Goal: Task Accomplishment & Management: Complete application form

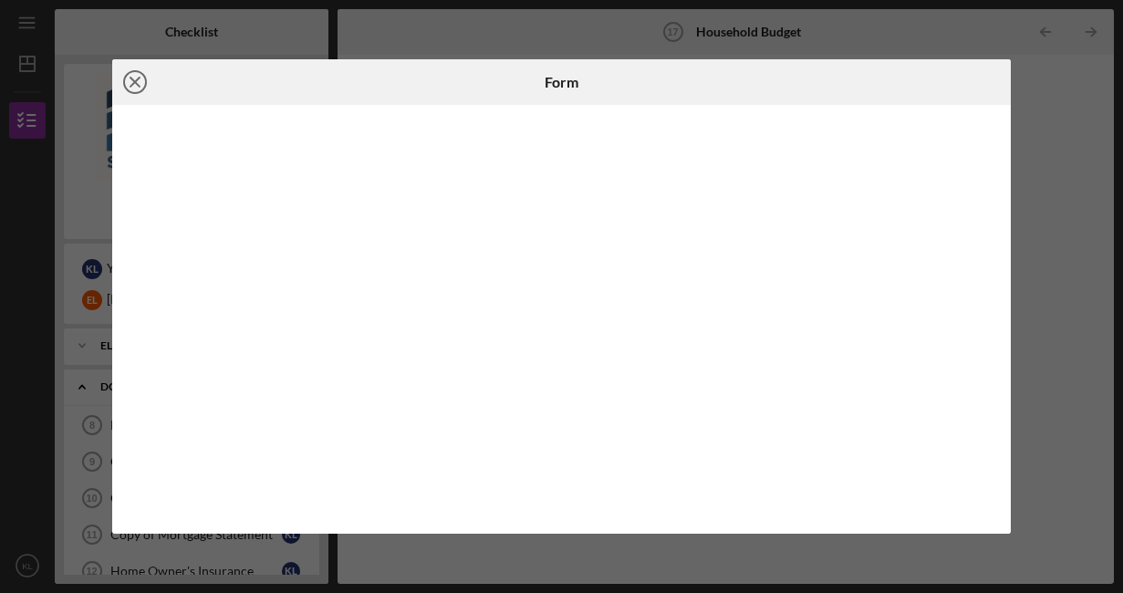
scroll to position [265, 0]
click at [131, 89] on icon "Icon/Close" at bounding box center [135, 82] width 46 height 46
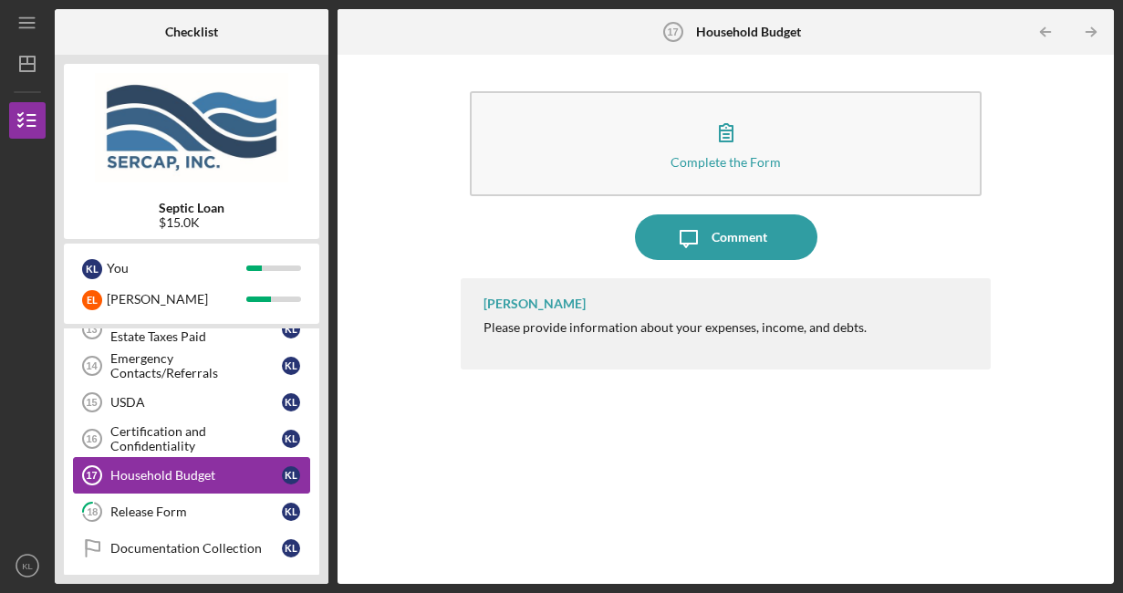
scroll to position [277, 0]
click at [197, 442] on div "Certification and Confidentiality" at bounding box center [195, 439] width 171 height 29
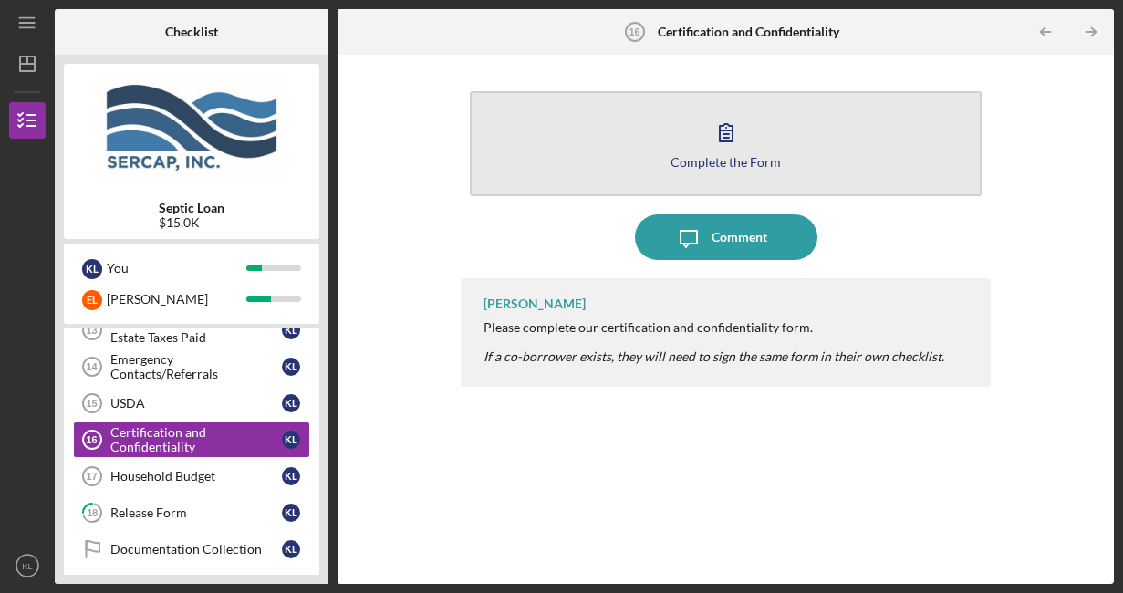
click at [719, 162] on div "Complete the Form" at bounding box center [725, 162] width 110 height 14
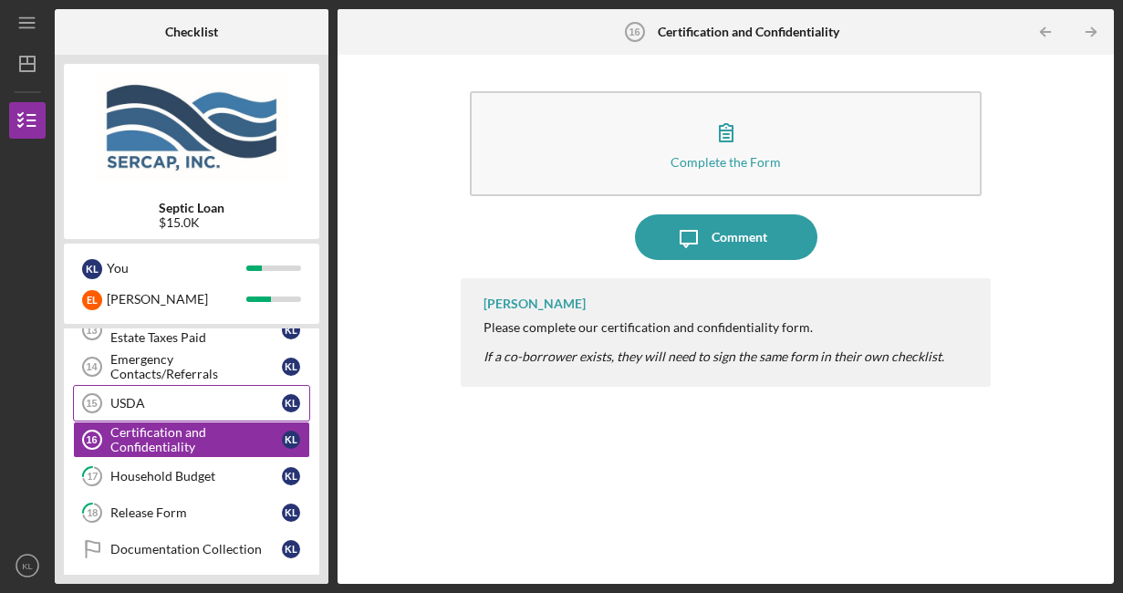
click at [208, 414] on link "USDA 15 USDA K L" at bounding box center [191, 403] width 237 height 36
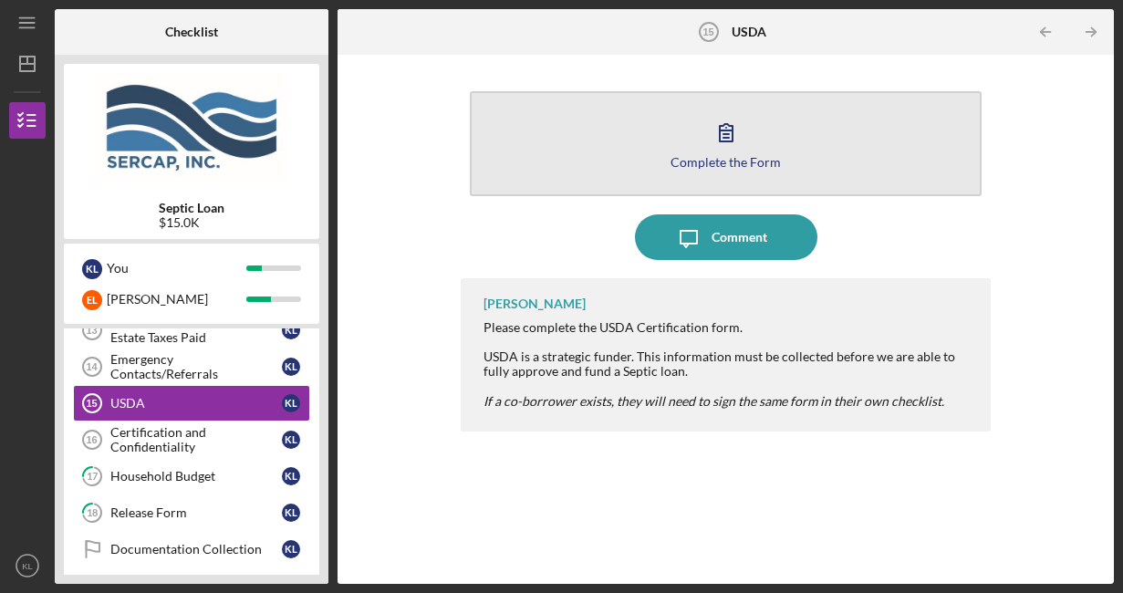
click at [723, 147] on icon "button" at bounding box center [726, 132] width 46 height 46
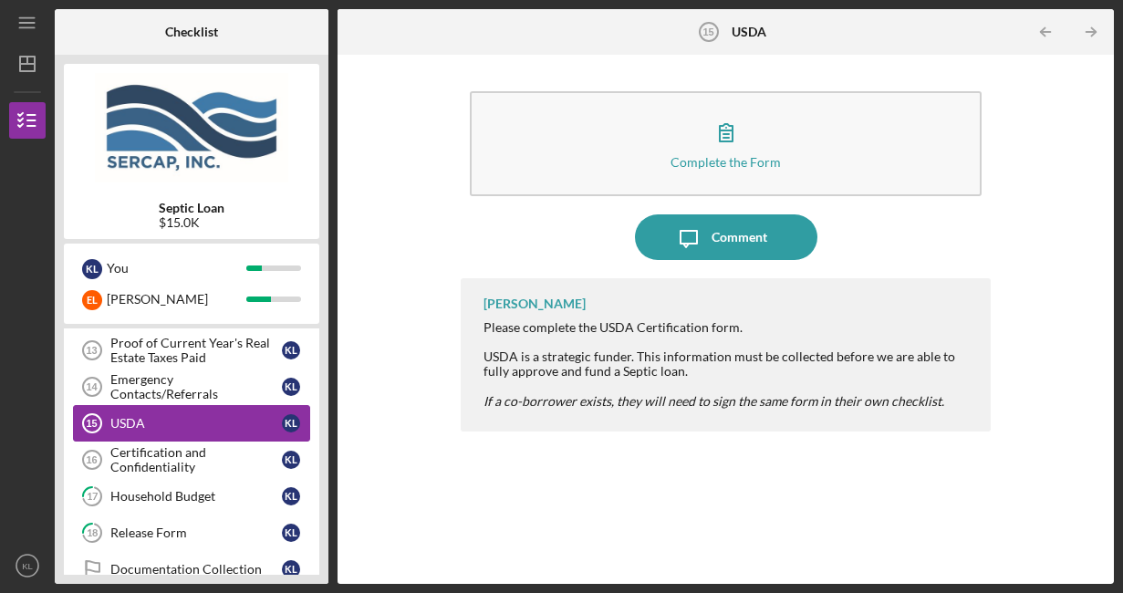
scroll to position [254, 0]
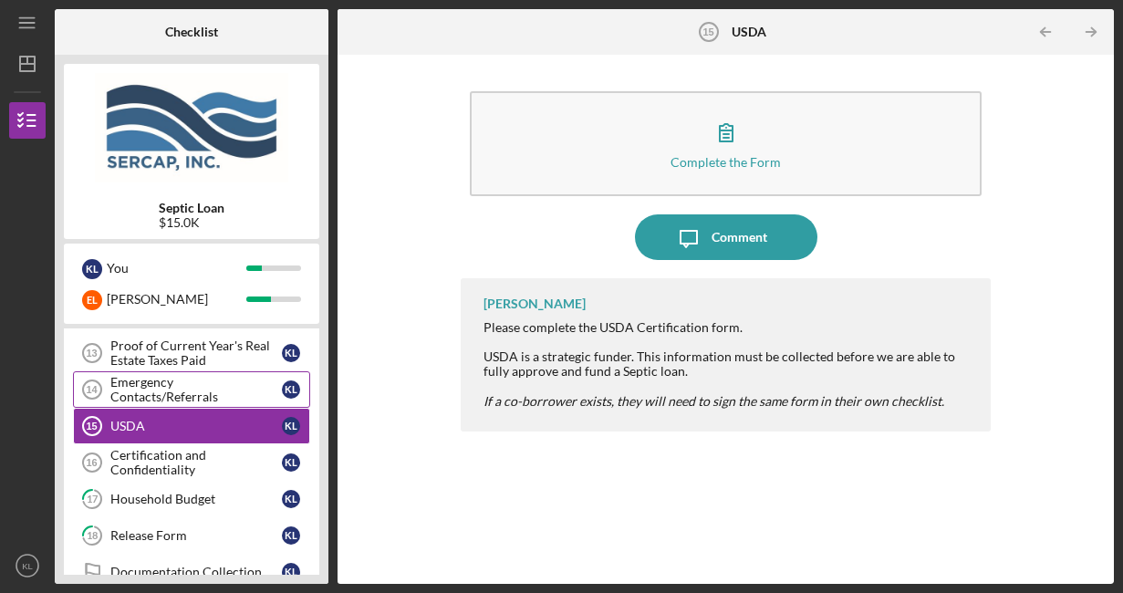
click at [208, 391] on div "Emergency Contacts/Referrals" at bounding box center [195, 389] width 171 height 29
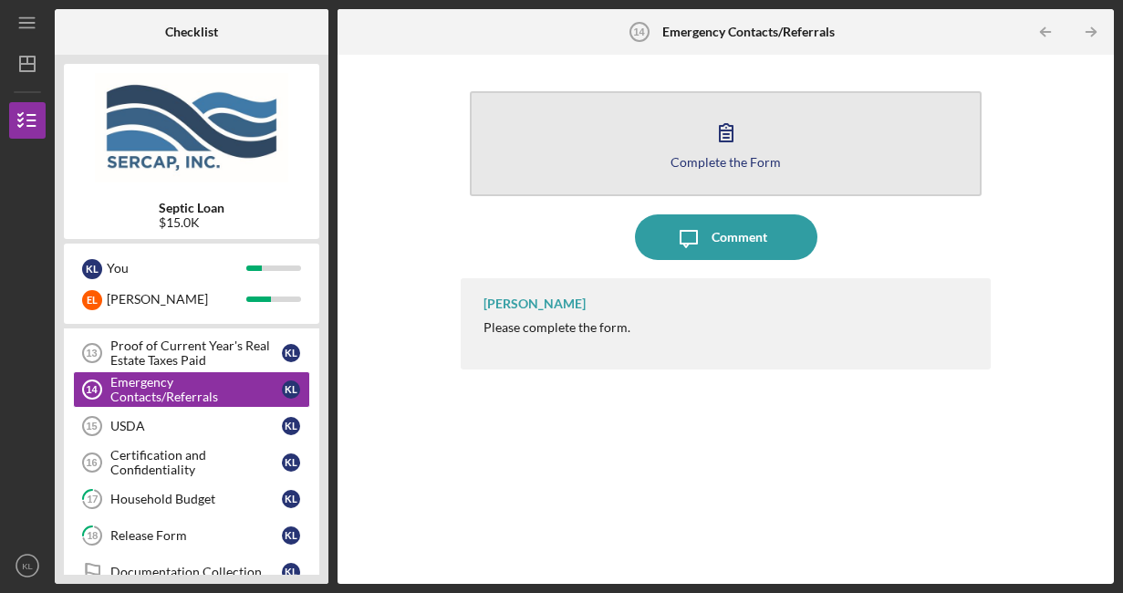
click at [735, 169] on button "Complete the Form Form" at bounding box center [726, 143] width 512 height 105
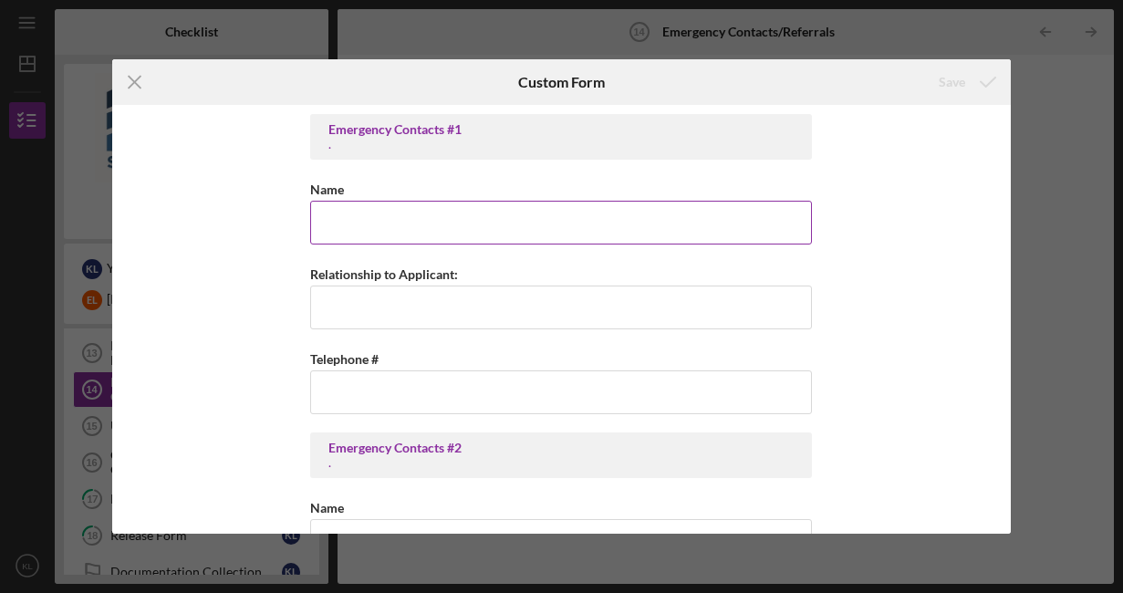
click at [404, 220] on input "Name" at bounding box center [561, 223] width 502 height 44
type input "[PERSON_NAME]"
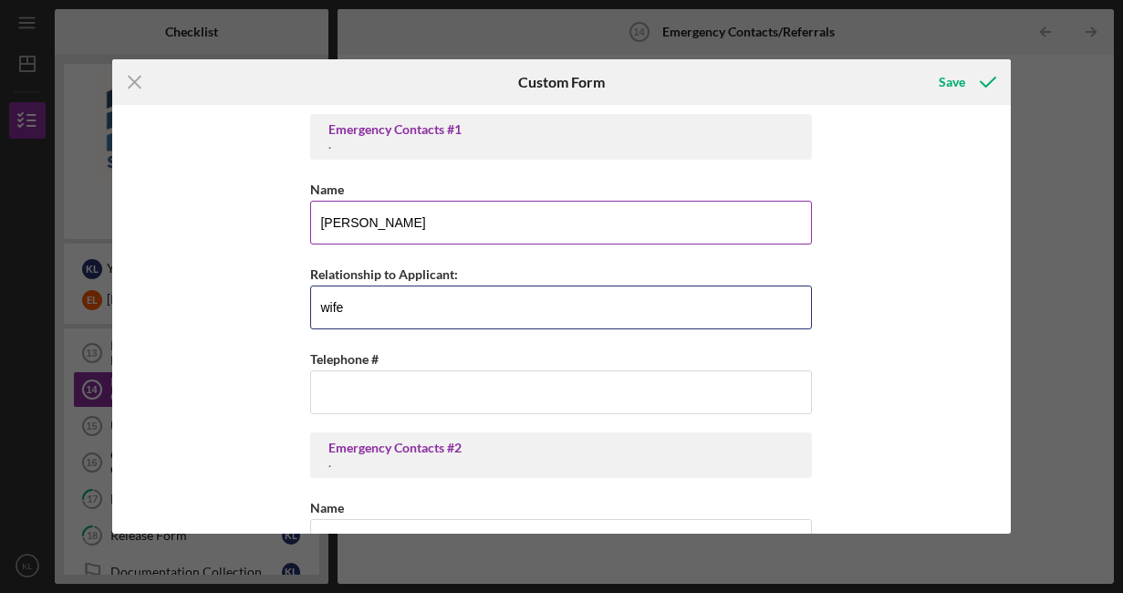
type input "wife"
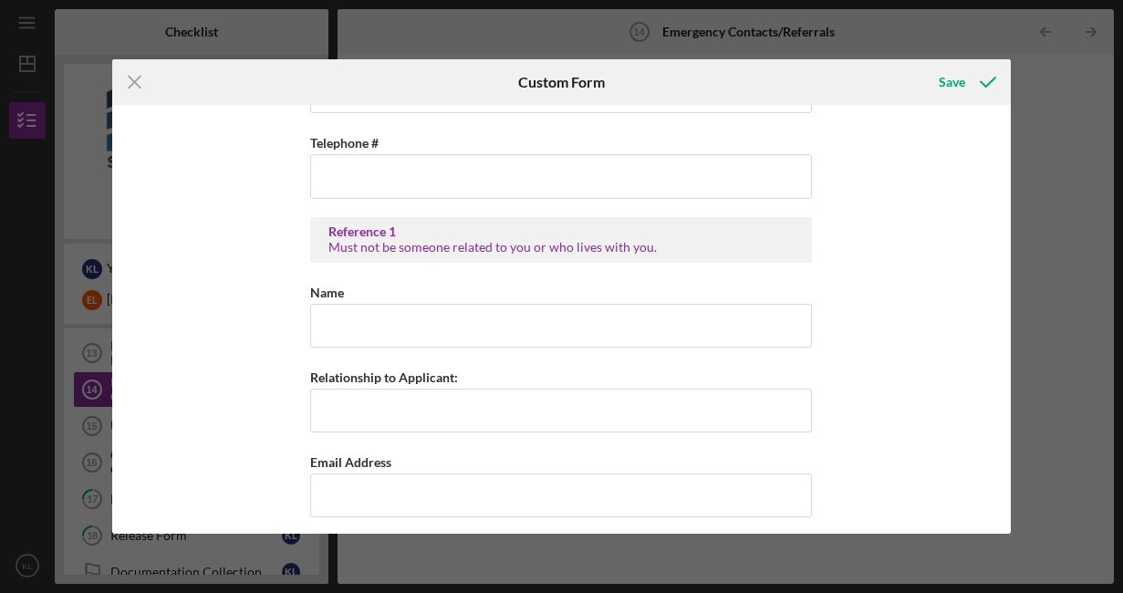
scroll to position [549, 0]
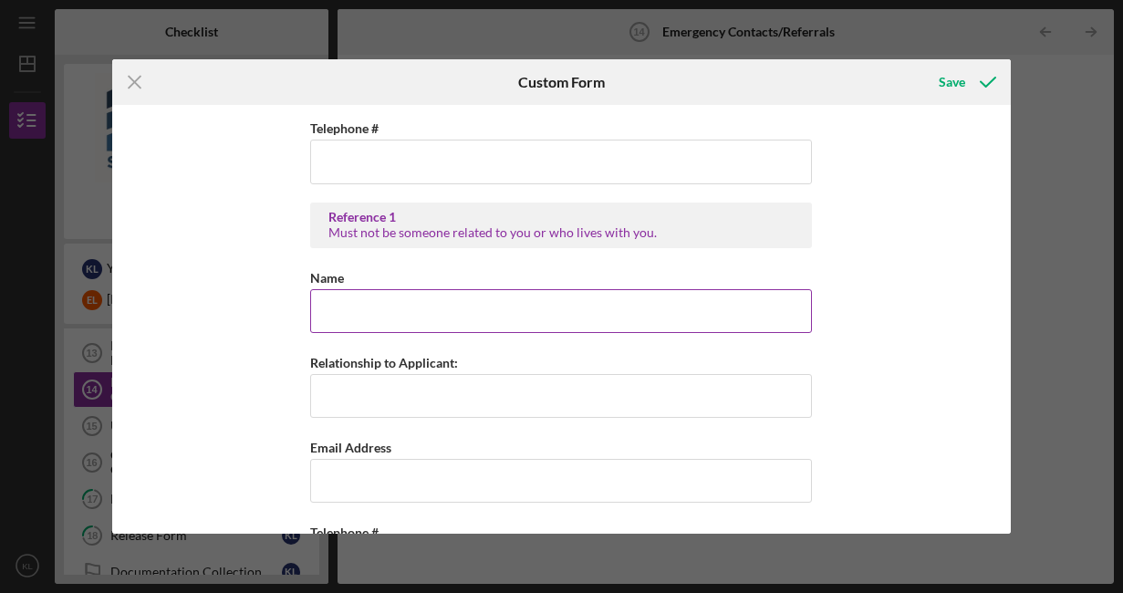
type input "[PHONE_NUMBER]"
click at [461, 320] on input "Name" at bounding box center [561, 311] width 502 height 44
type input "[PERSON_NAME]"
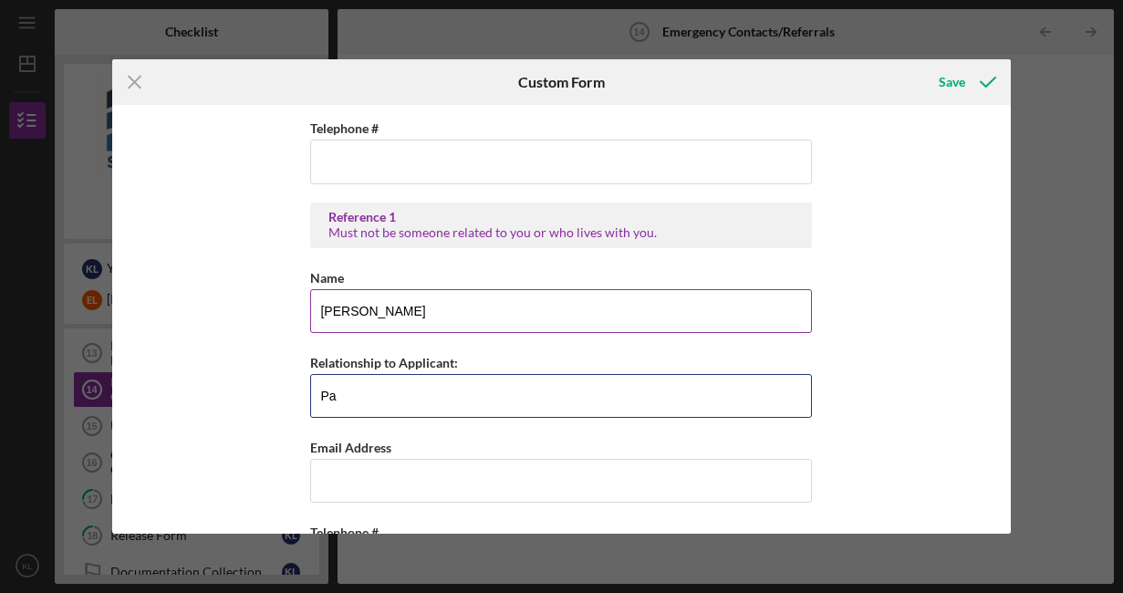
type input "P"
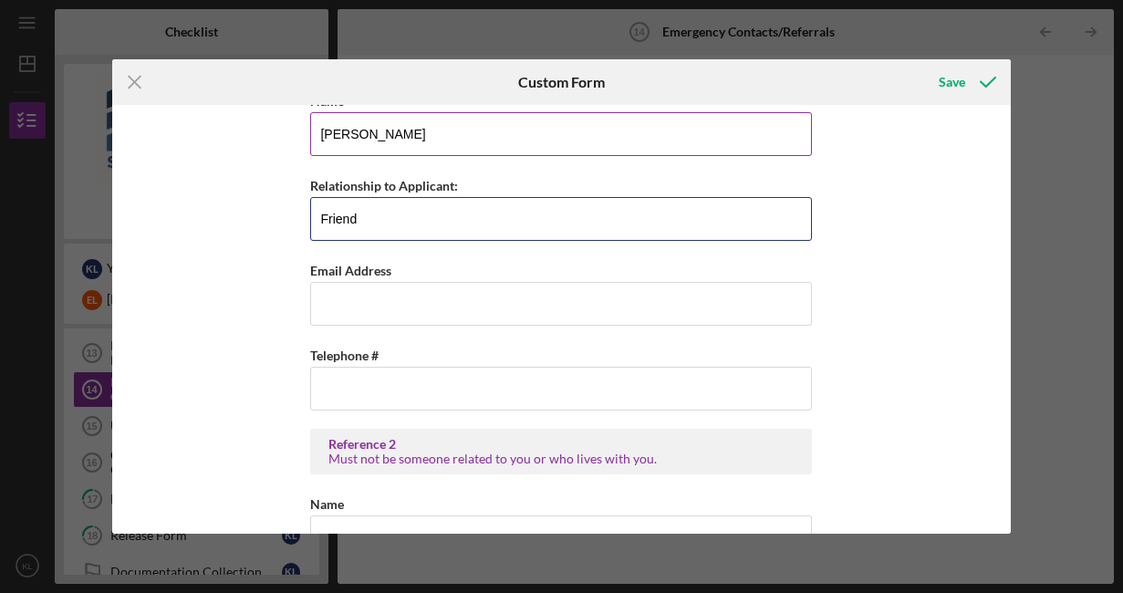
scroll to position [728, 0]
type input "Friend"
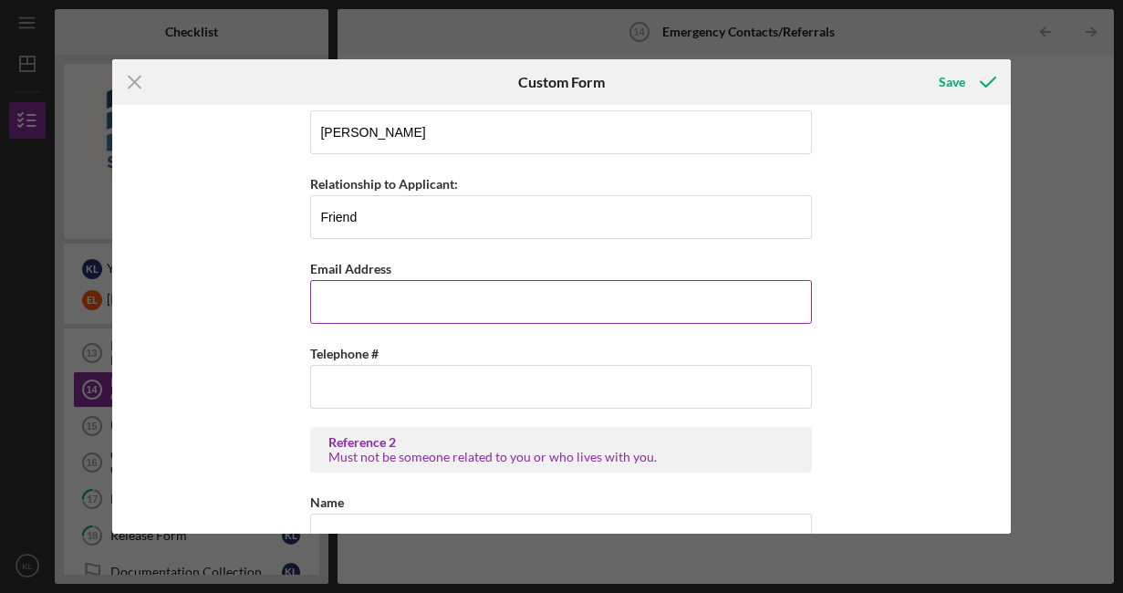
click at [461, 320] on input "Email Address" at bounding box center [561, 302] width 502 height 44
click at [212, 303] on div "Emergency Contacts #1 . Name [PERSON_NAME] Relationship to Applicant: wife Tele…" at bounding box center [561, 319] width 898 height 429
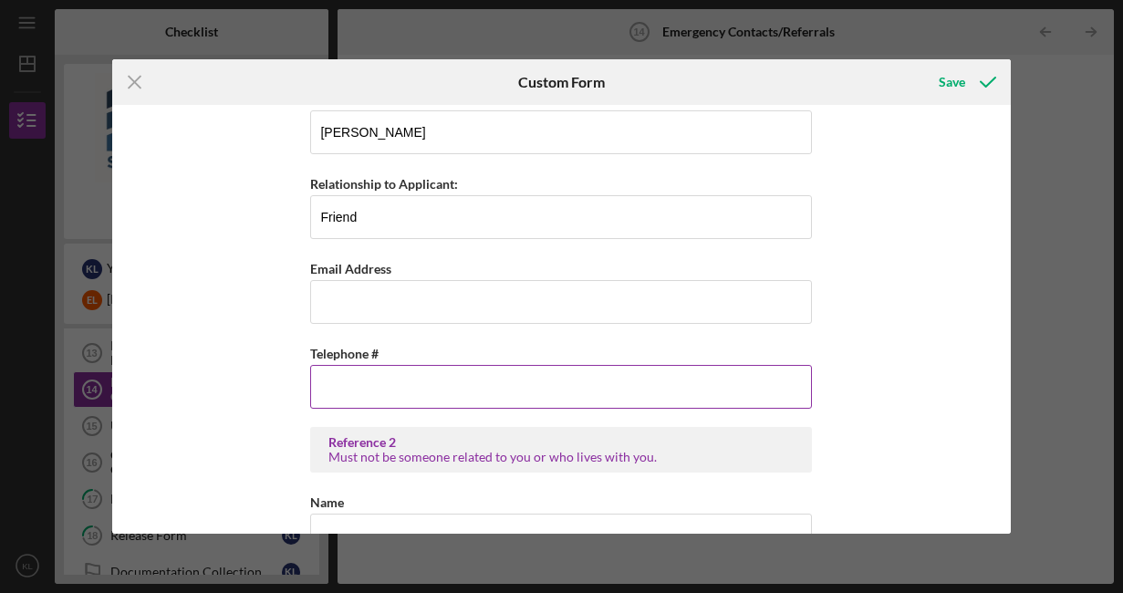
click at [403, 398] on input "Telephone #" at bounding box center [561, 387] width 502 height 44
click at [285, 281] on div "Emergency Contacts #1 . Name [PERSON_NAME] Relationship to Applicant: wife Tele…" at bounding box center [561, 319] width 898 height 429
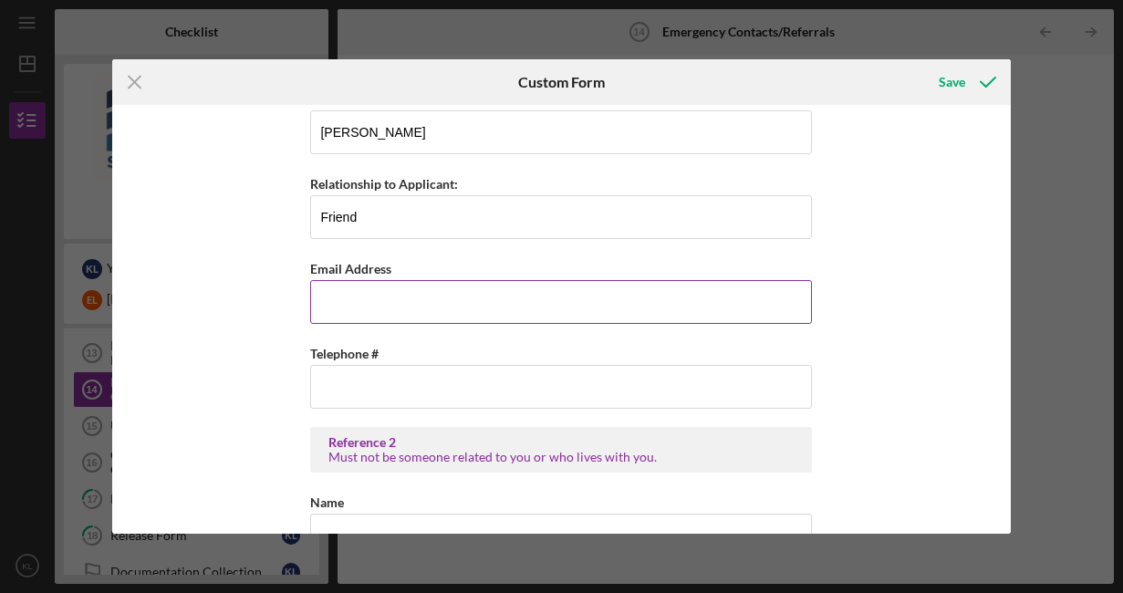
click at [395, 312] on input "Email Address" at bounding box center [561, 302] width 502 height 44
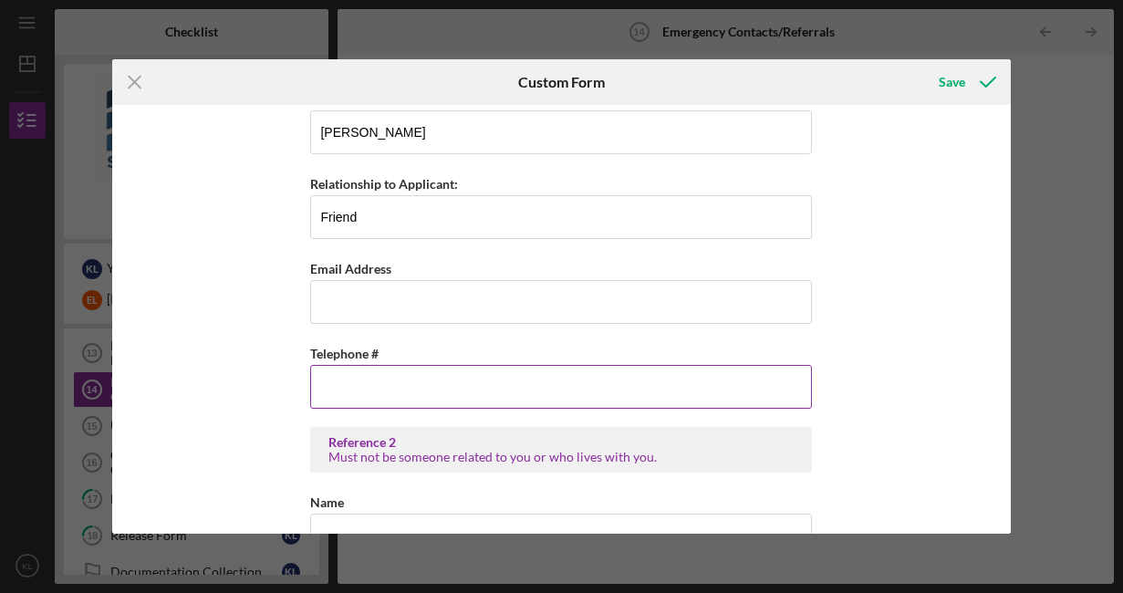
click at [334, 373] on input "Telephone #" at bounding box center [561, 387] width 502 height 44
type input "[PHONE_NUMBER]"
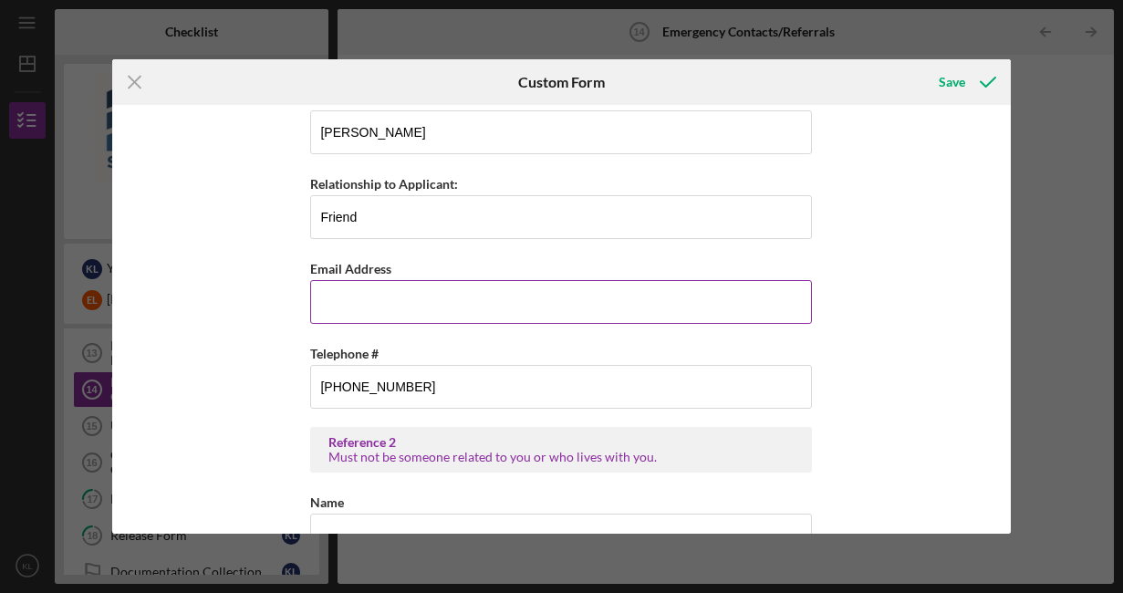
click at [385, 307] on input "Email Address" at bounding box center [561, 302] width 502 height 44
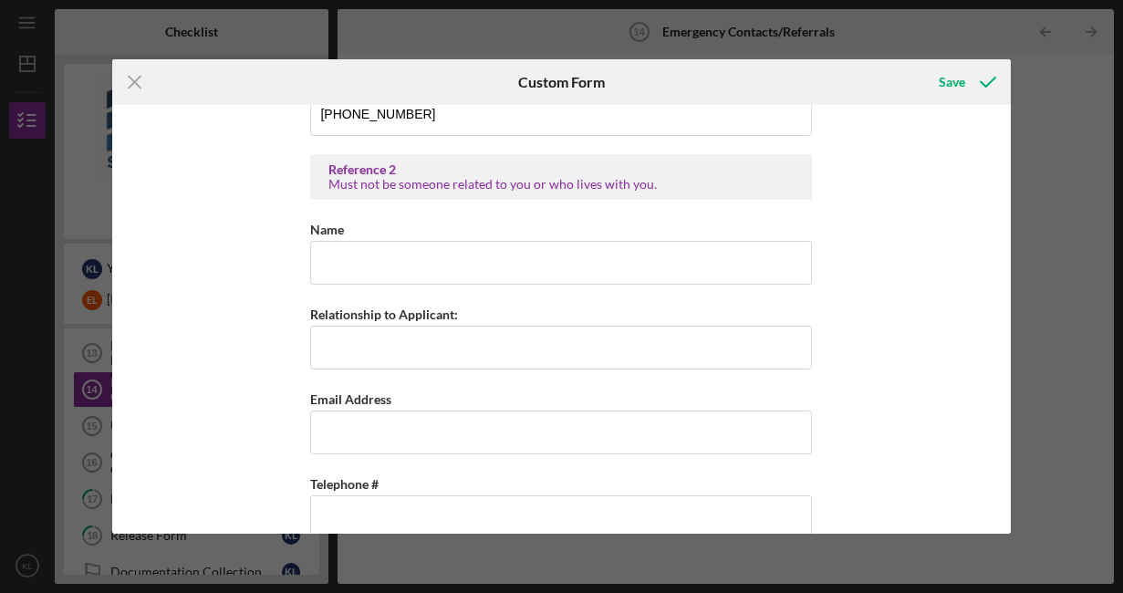
scroll to position [1033, 0]
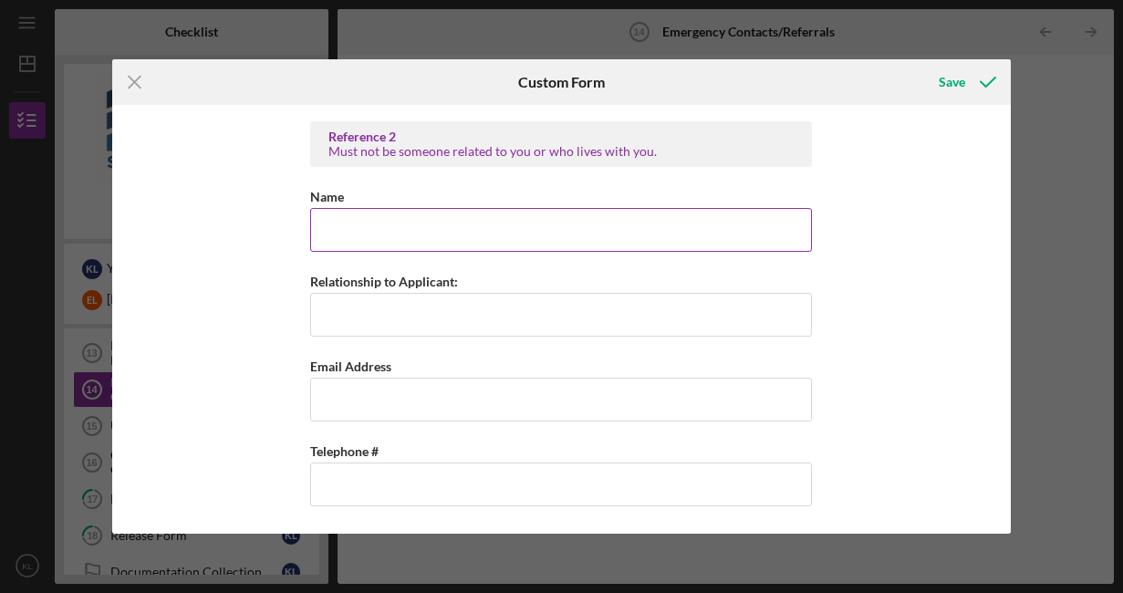
type input "[EMAIL_ADDRESS][DOMAIN_NAME]"
click at [367, 233] on input "Name" at bounding box center [561, 230] width 502 height 44
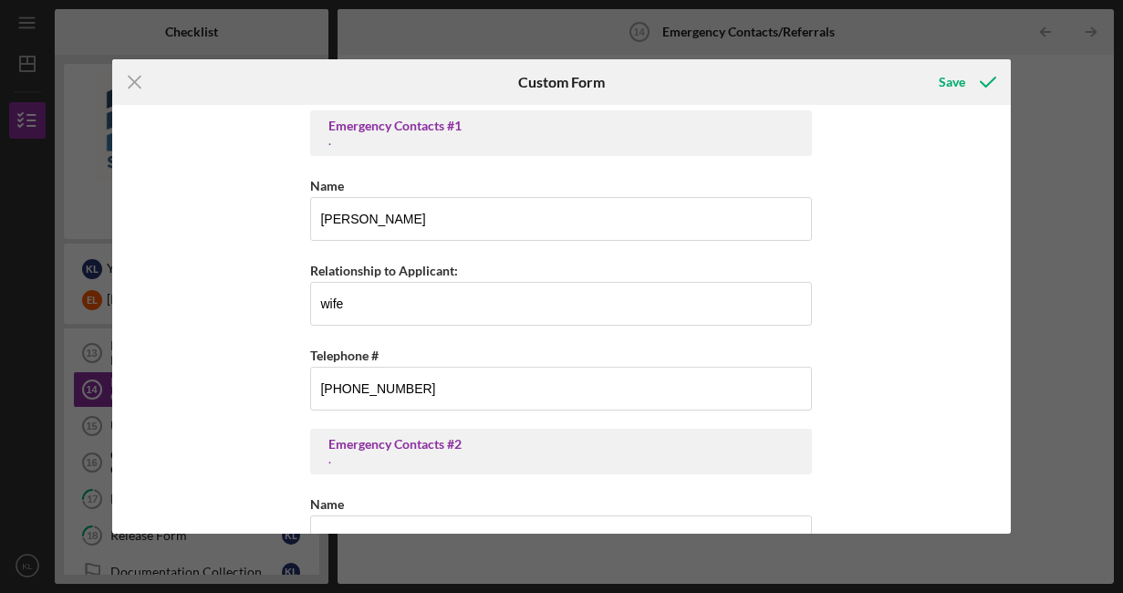
scroll to position [0, 0]
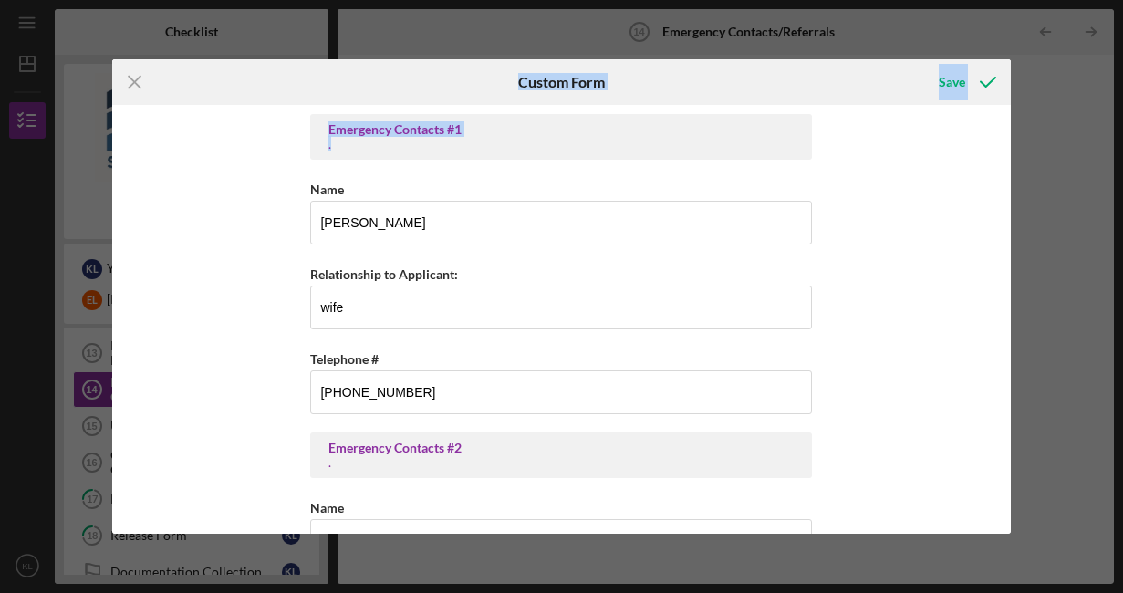
drag, startPoint x: 267, startPoint y: 82, endPoint x: 203, endPoint y: 219, distance: 150.9
click at [203, 219] on form "Icon/Menu Close Custom Form Save Emergency Contacts #1 . Name [PERSON_NAME] Rel…" at bounding box center [561, 296] width 898 height 474
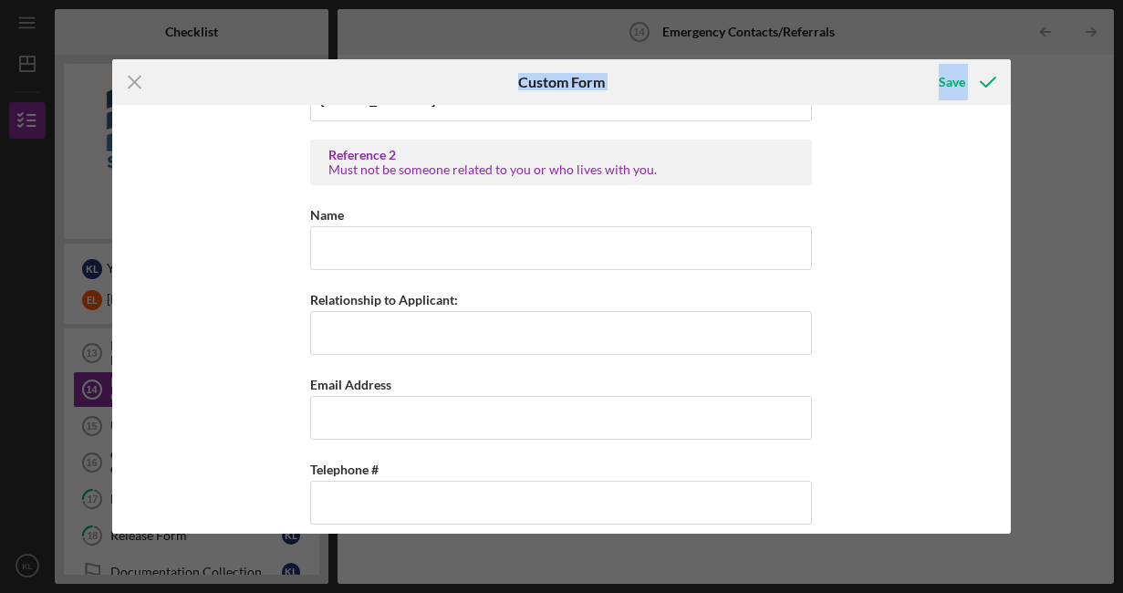
scroll to position [1033, 0]
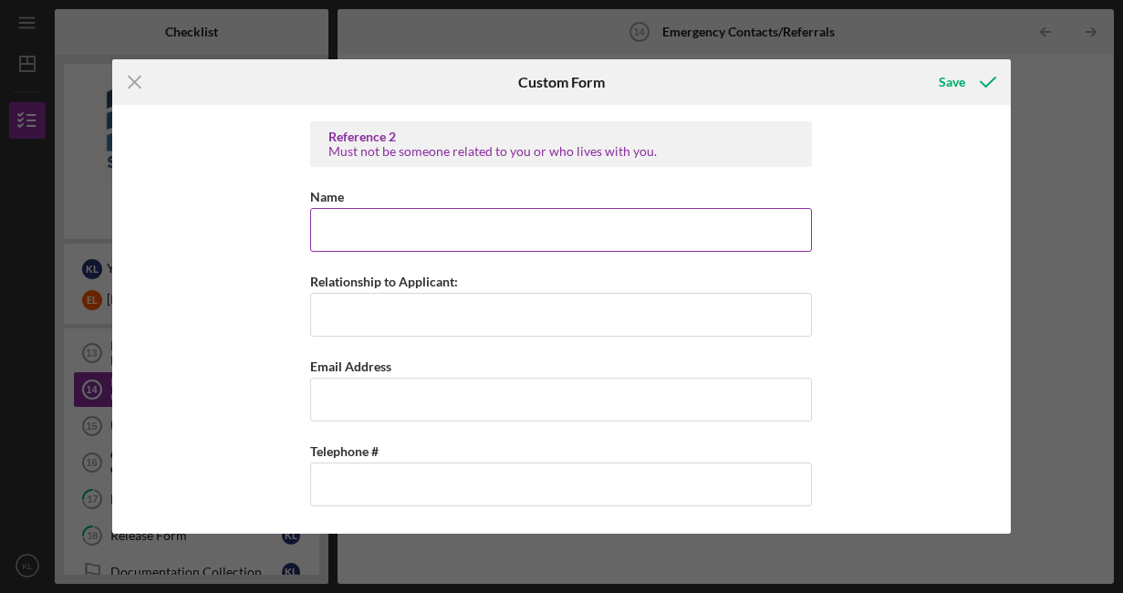
click at [397, 230] on input "Name" at bounding box center [561, 230] width 502 height 44
type input "V"
type input "[PERSON_NAME]"
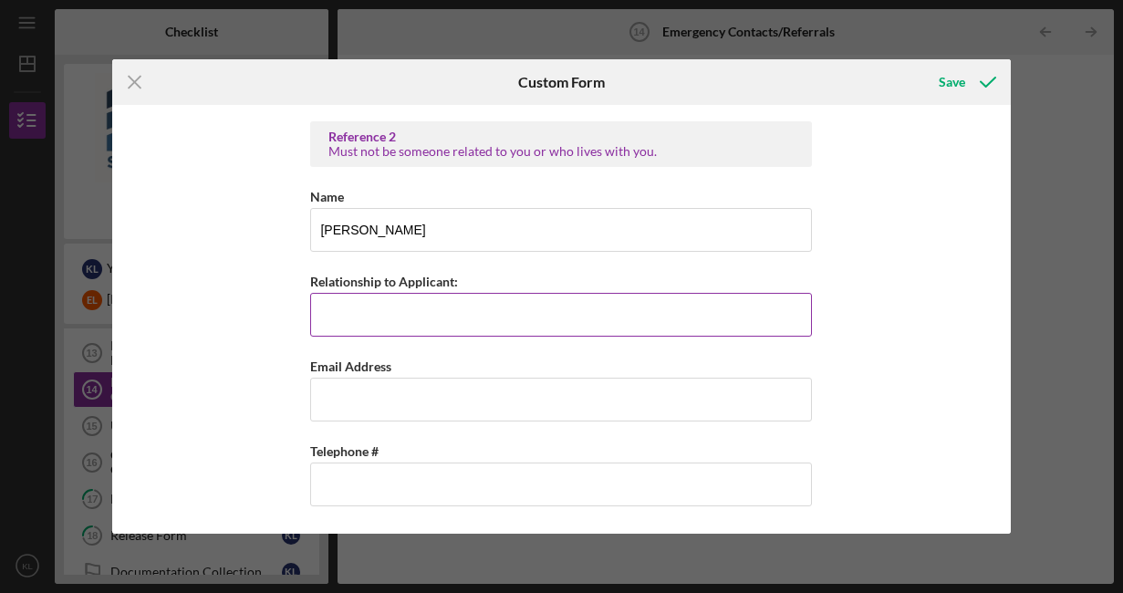
click at [385, 309] on input "Relationship to Applicant:" at bounding box center [561, 315] width 502 height 44
type input "Friend/Neighbor"
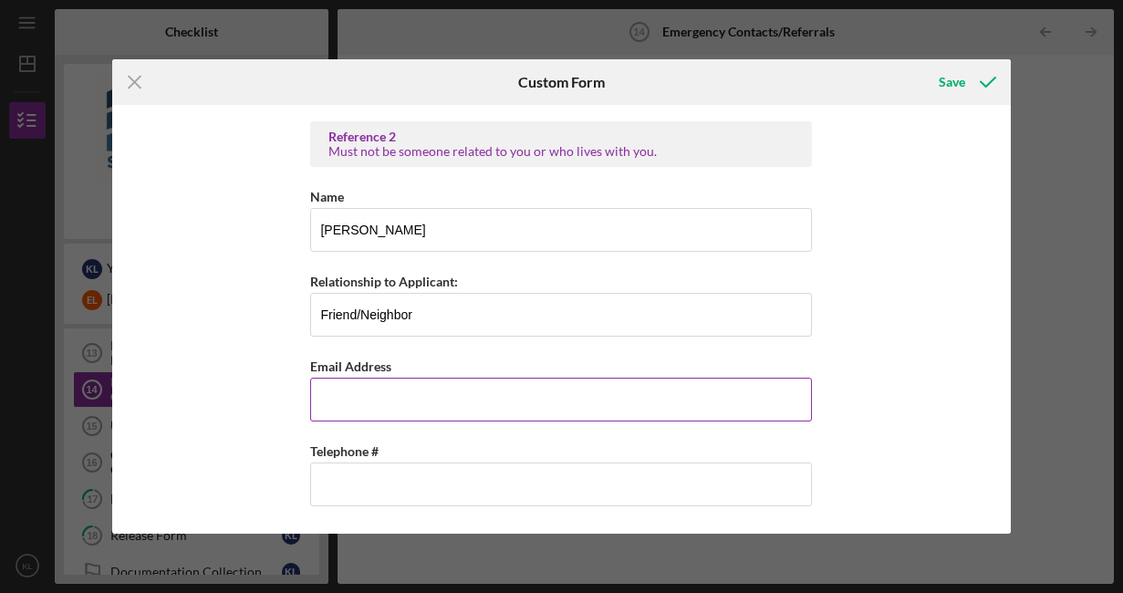
click at [388, 397] on input "Email Address" at bounding box center [561, 400] width 502 height 44
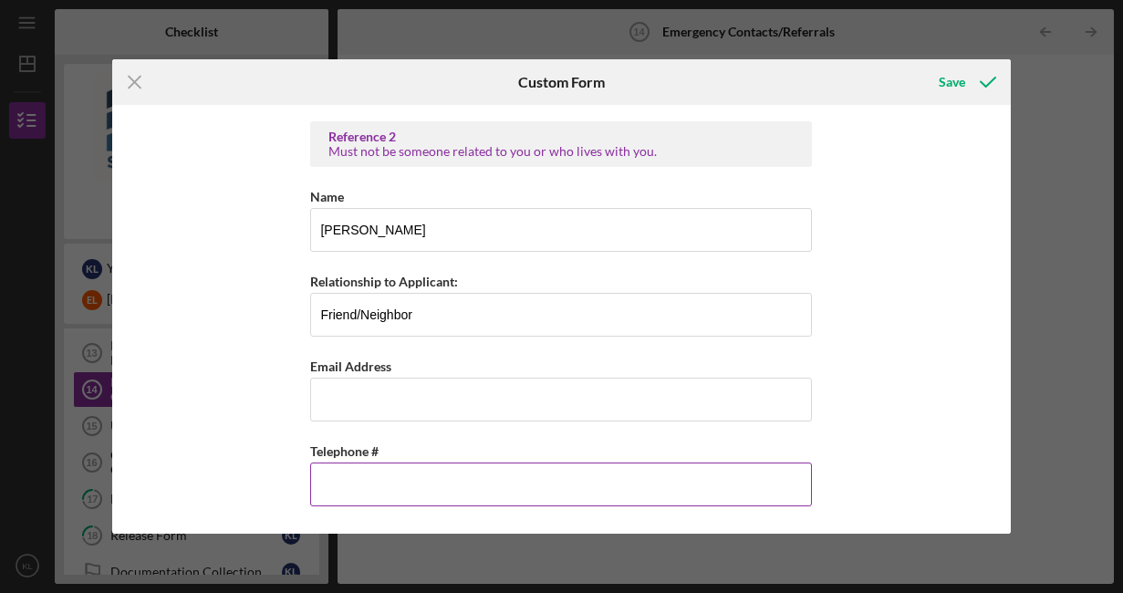
click at [385, 487] on input "Telephone #" at bounding box center [561, 484] width 502 height 44
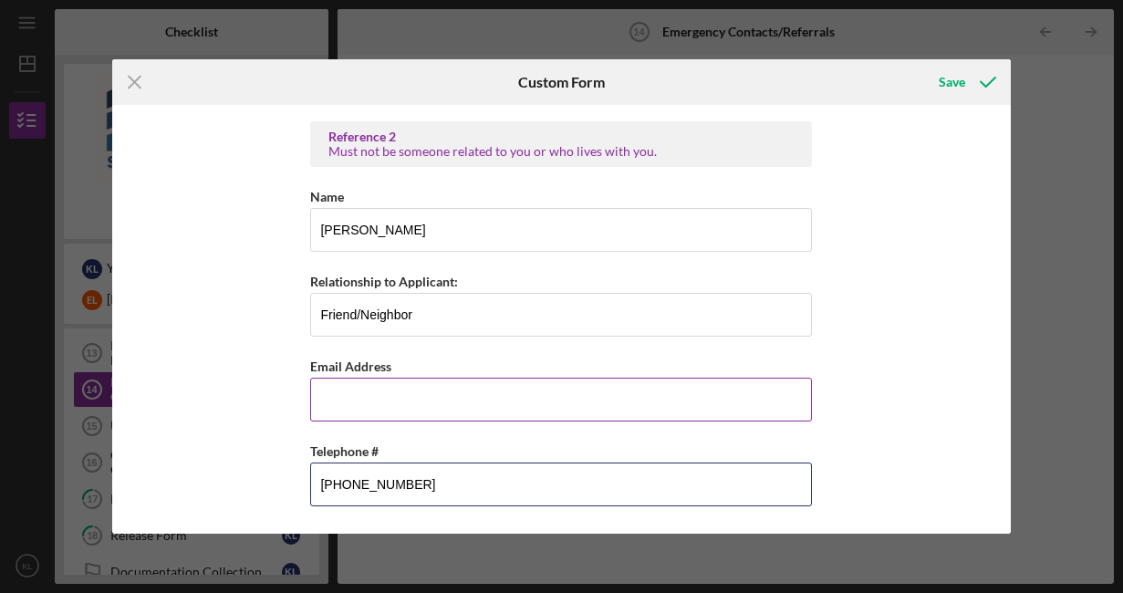
type input "[PHONE_NUMBER]"
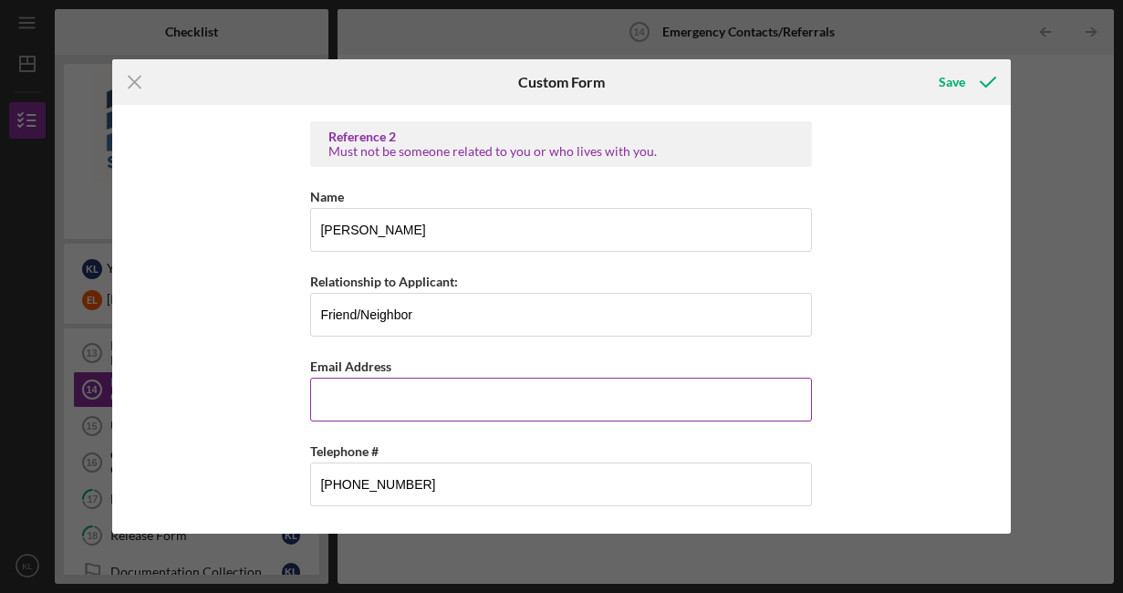
click at [394, 361] on div "Email Address" at bounding box center [561, 366] width 502 height 23
click at [392, 399] on input "Email Address" at bounding box center [561, 400] width 502 height 44
click at [284, 412] on div "Emergency Contacts #1 . Name [PERSON_NAME] Relationship to Applicant: wife Tele…" at bounding box center [561, 319] width 898 height 429
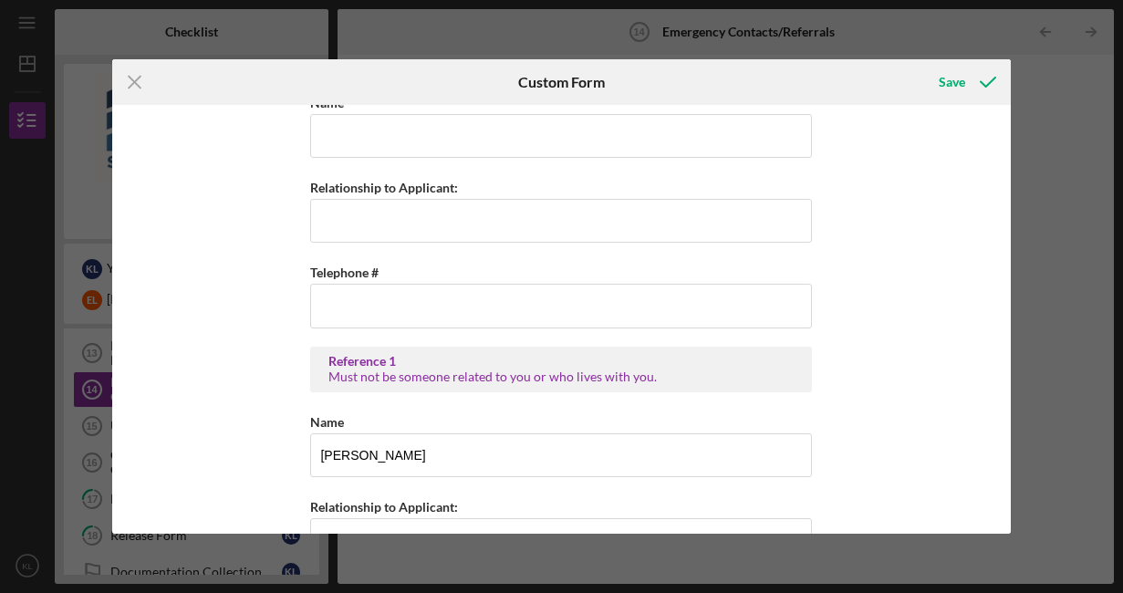
scroll to position [393, 0]
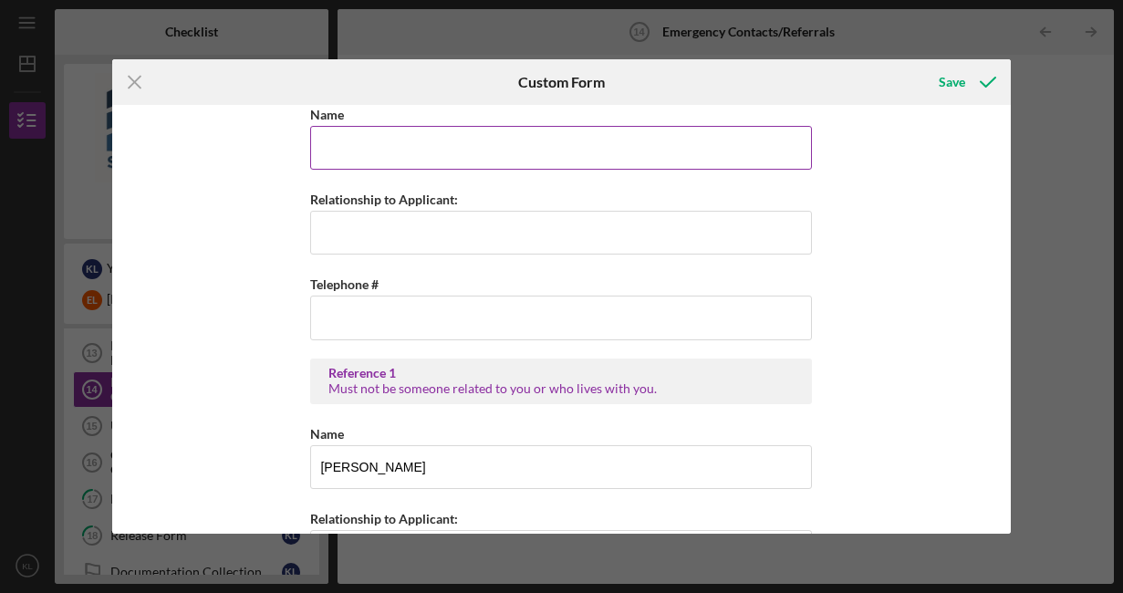
click at [354, 159] on input "Name" at bounding box center [561, 148] width 502 height 44
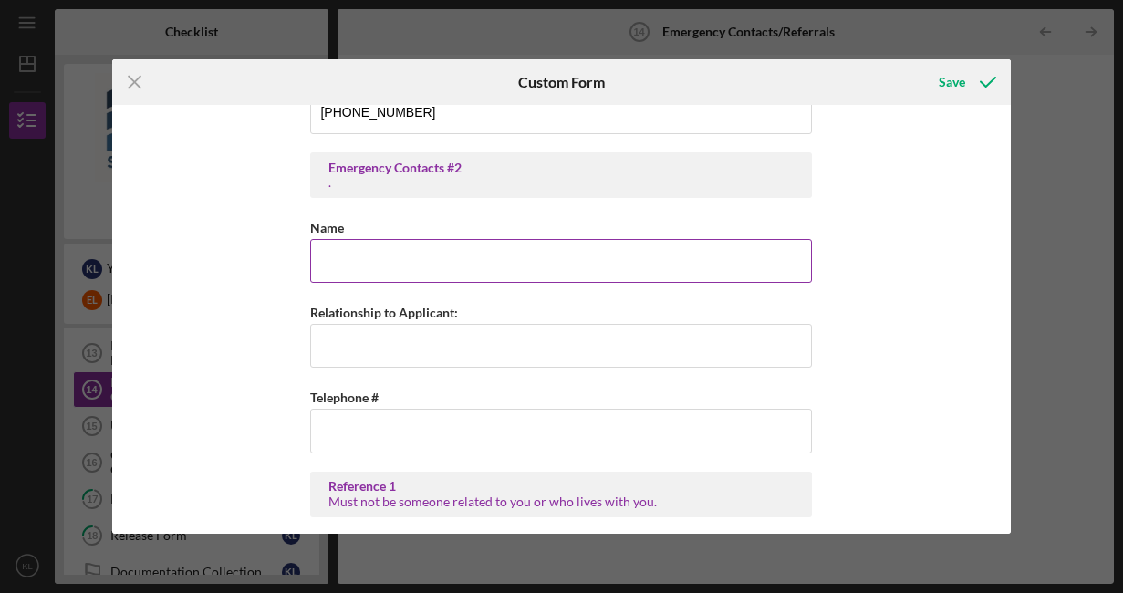
scroll to position [265, 0]
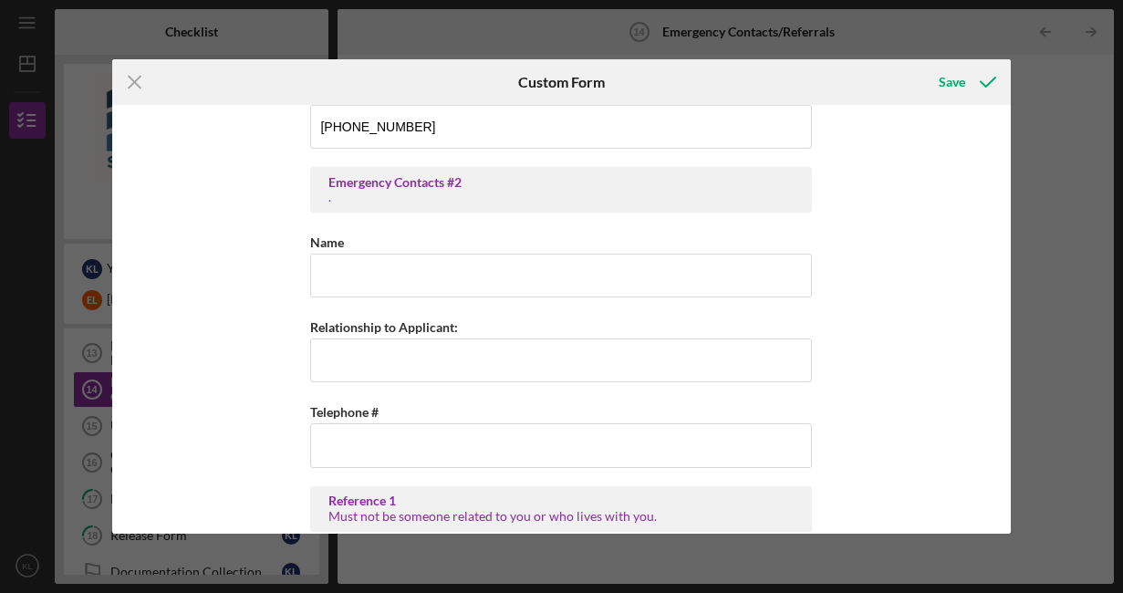
click at [237, 258] on div "Emergency Contacts #1 . Name [PERSON_NAME] Relationship to Applicant: wife Tele…" at bounding box center [561, 319] width 898 height 429
click at [357, 284] on input "Name" at bounding box center [561, 276] width 502 height 44
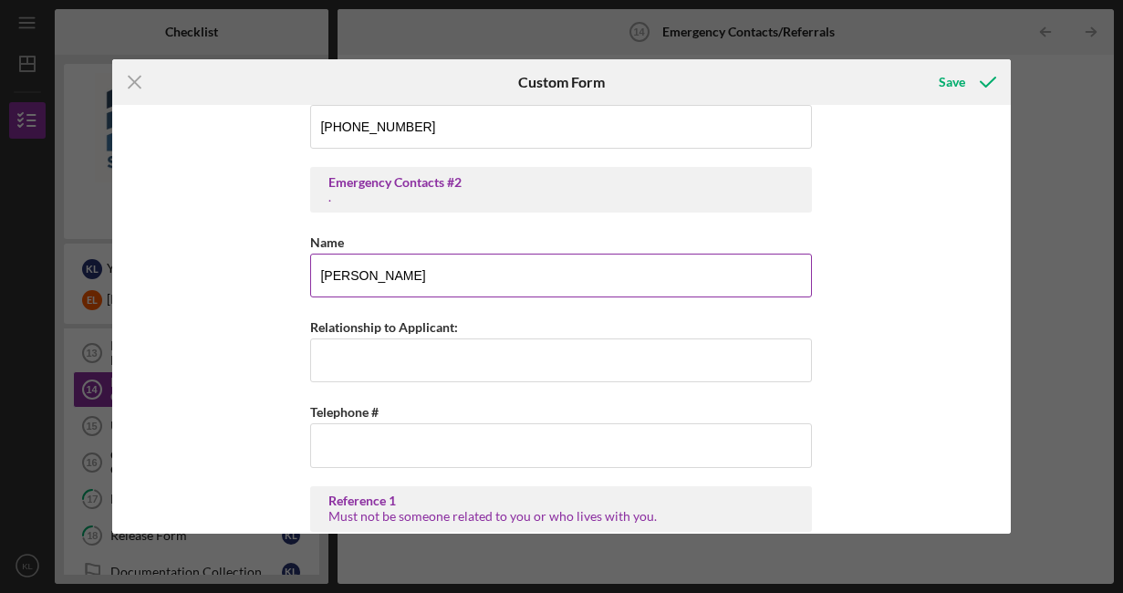
type input "[PERSON_NAME]"
type input "F"
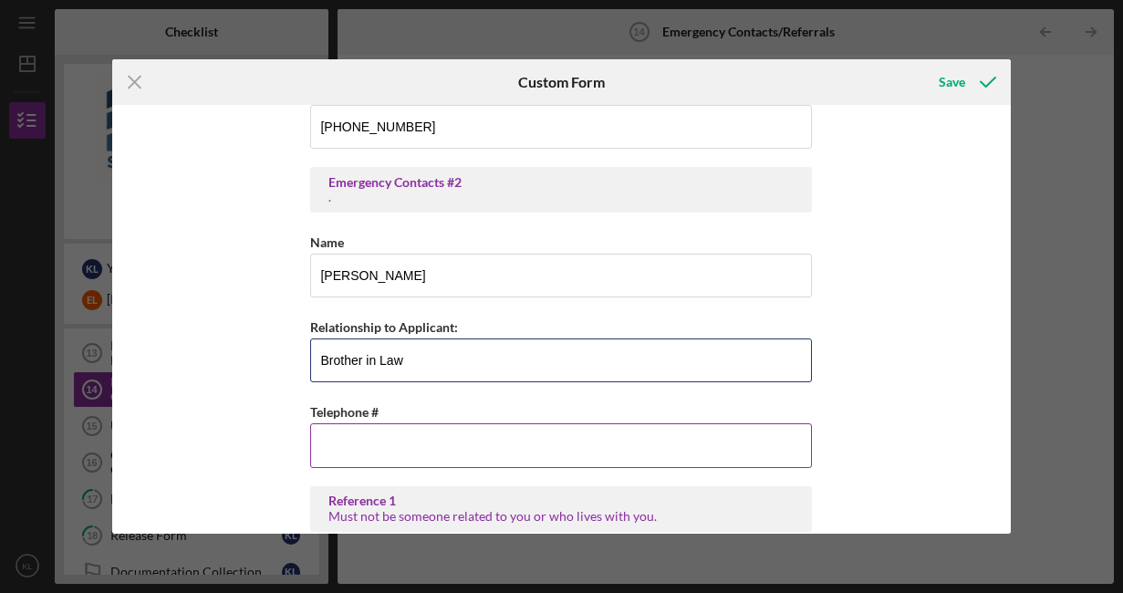
type input "Brother in Law"
click at [363, 440] on input "Telephone #" at bounding box center [561, 445] width 502 height 44
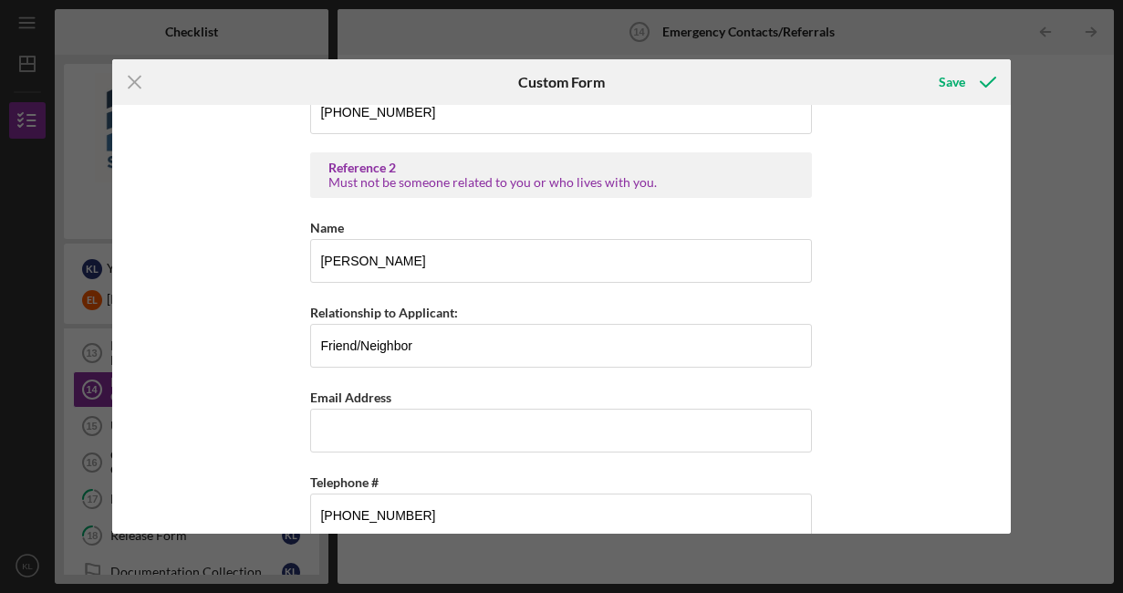
scroll to position [1003, 0]
type input "[PHONE_NUMBER]"
click at [363, 440] on input "Email Address" at bounding box center [561, 430] width 502 height 44
click at [248, 464] on div "Emergency Contacts #1 . Name [PERSON_NAME] Relationship to Applicant: wife Tele…" at bounding box center [561, 319] width 898 height 429
click at [337, 438] on input "Email Address" at bounding box center [561, 430] width 502 height 44
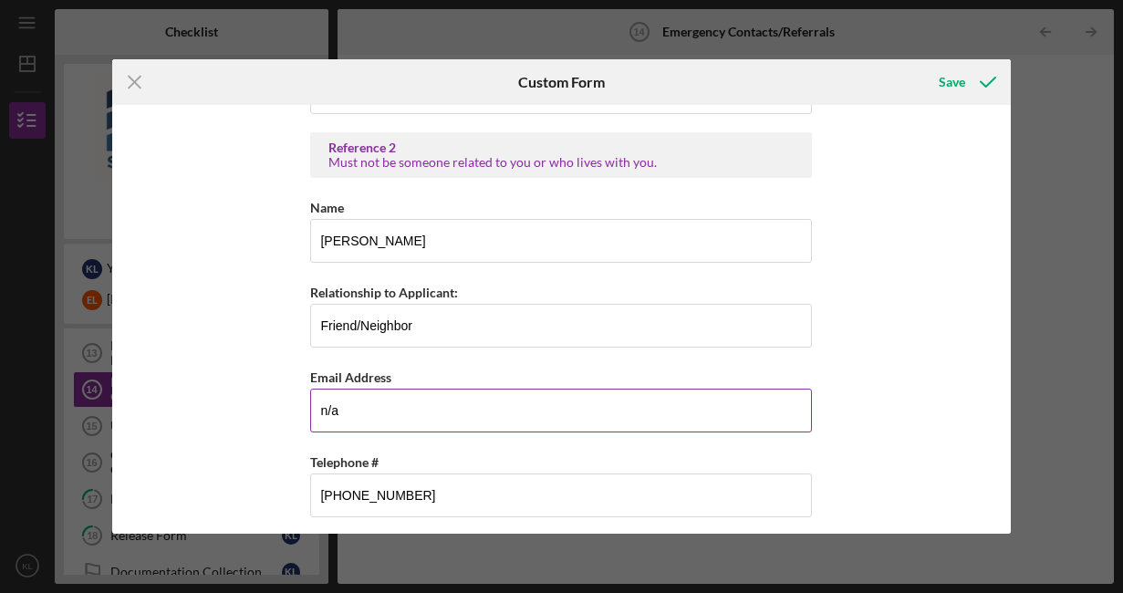
scroll to position [1033, 0]
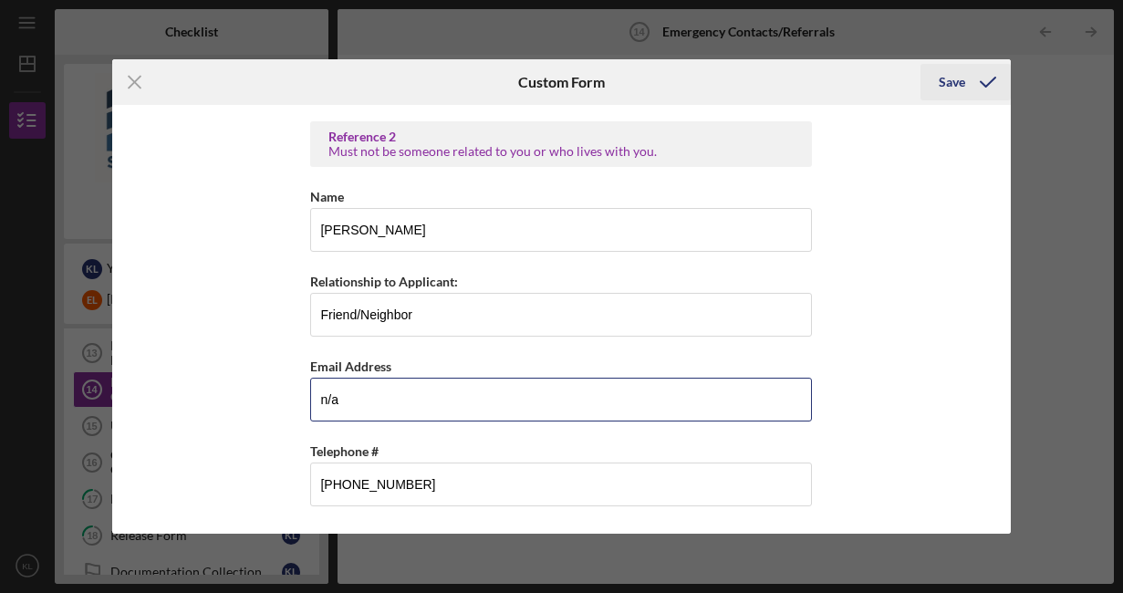
type input "n/a"
click at [954, 85] on div "Save" at bounding box center [951, 82] width 26 height 36
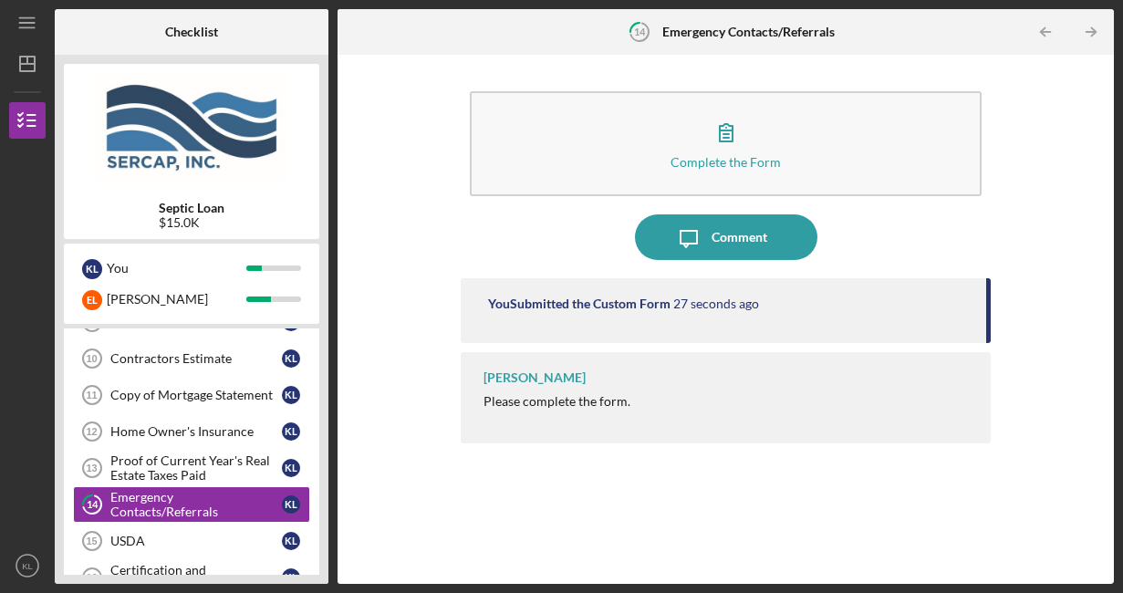
scroll to position [139, 0]
